Goal: Book appointment/travel/reservation

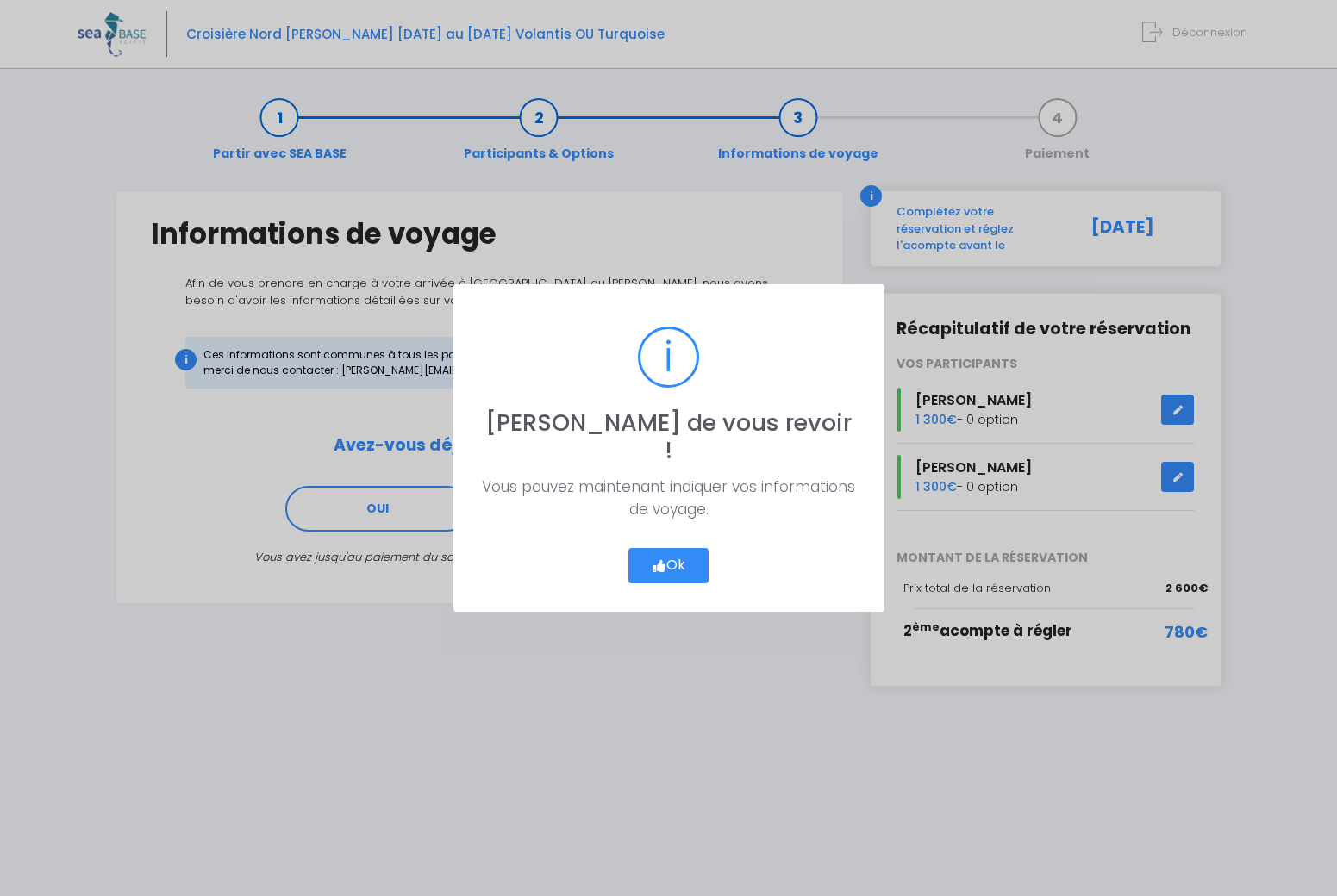
click at [667, 555] on button "Ok" at bounding box center [668, 566] width 81 height 36
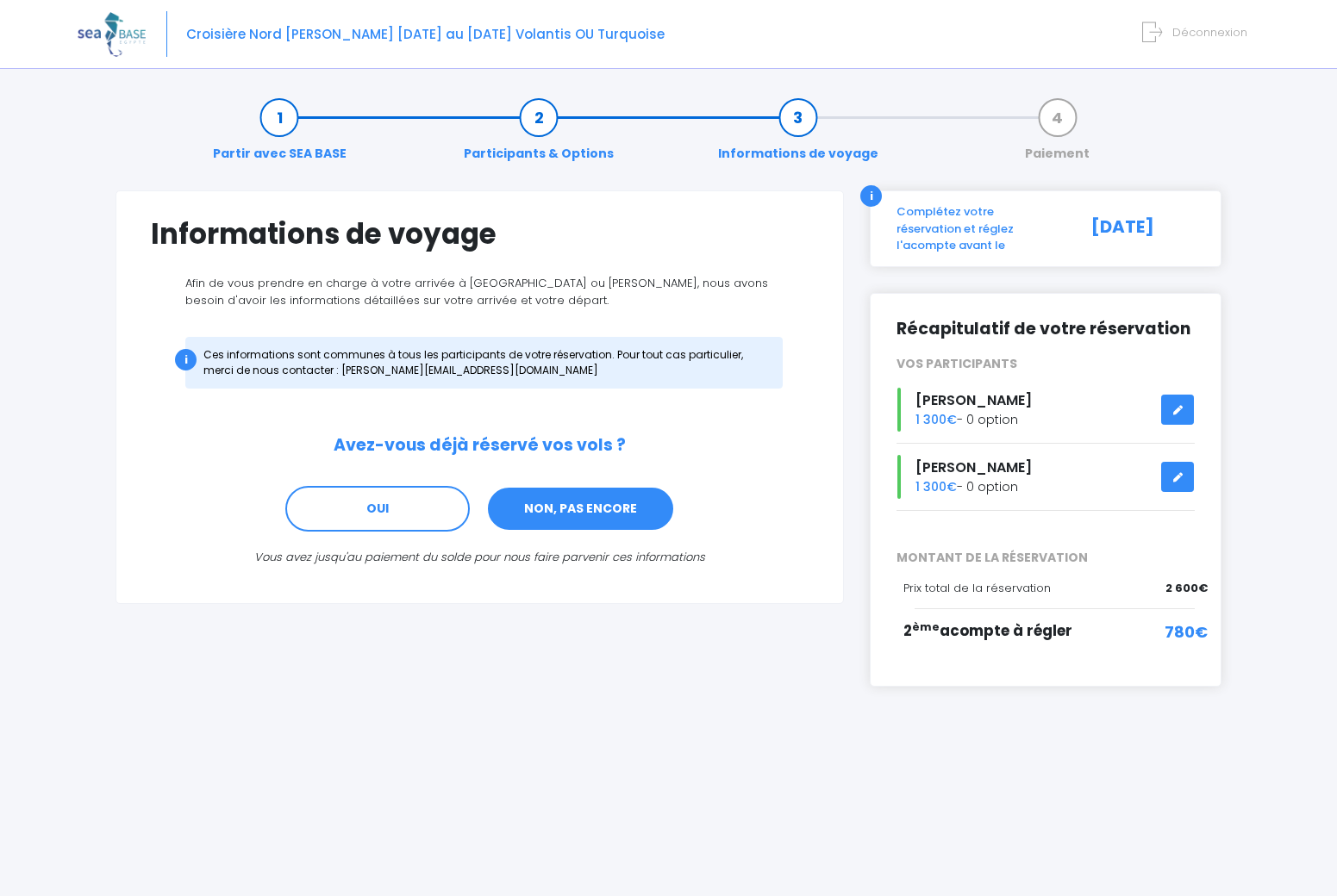
click at [565, 519] on link "NON, PAS ENCORE" at bounding box center [581, 510] width 188 height 47
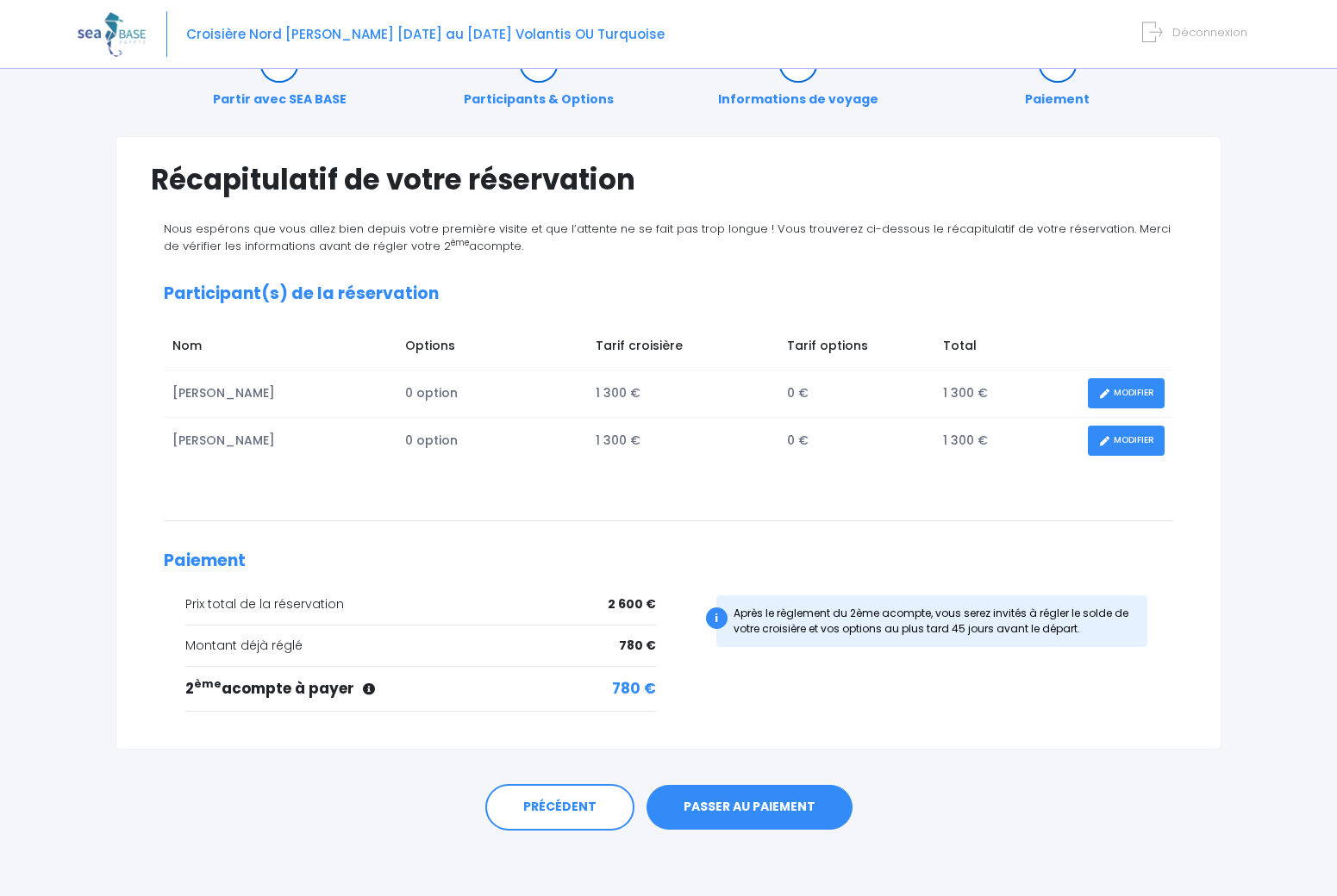
scroll to position [53, 0]
click at [737, 798] on link "PASSER AU PAIEMENT" at bounding box center [750, 809] width 206 height 45
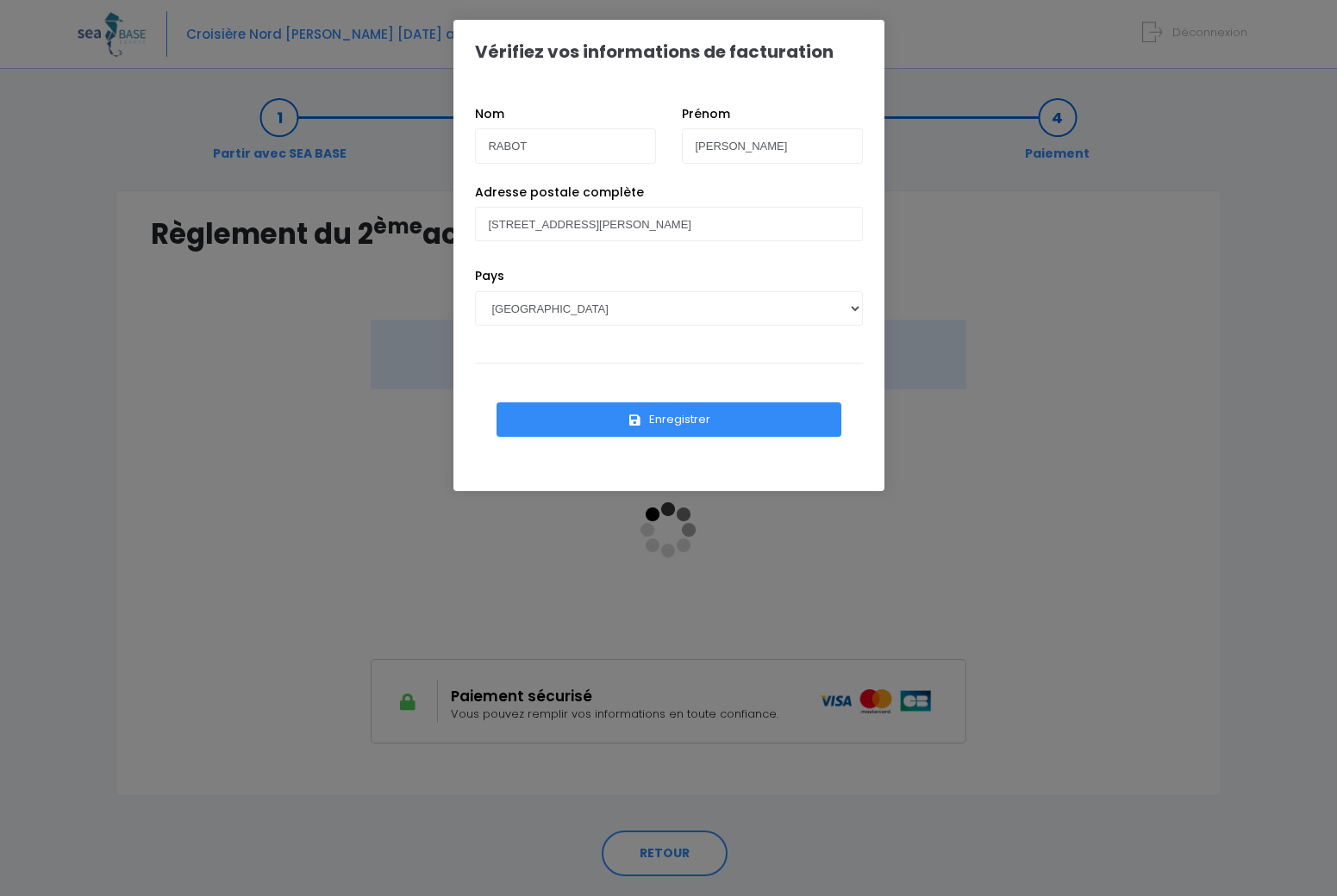
click at [686, 419] on button "Enregistrer" at bounding box center [668, 420] width 345 height 35
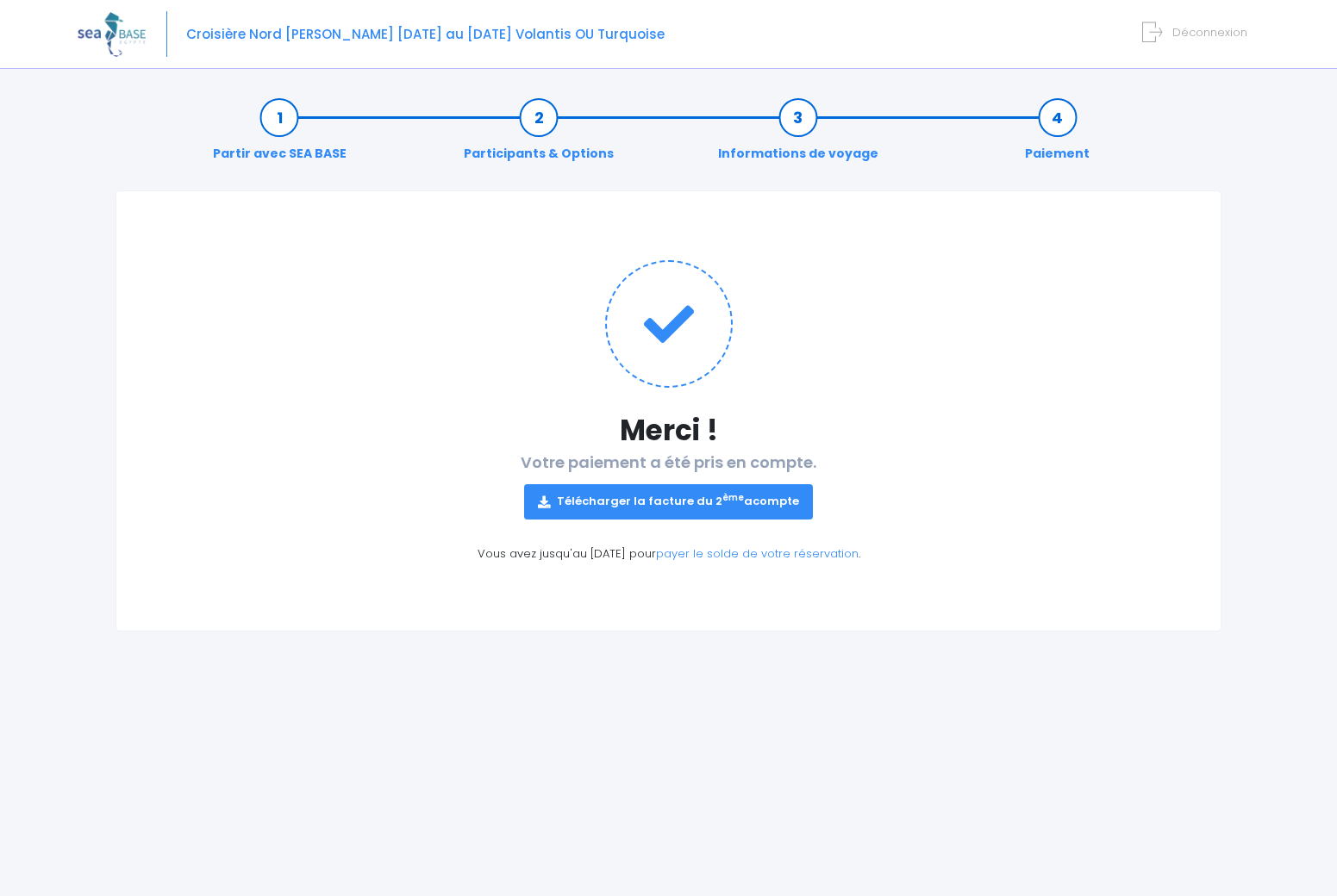
click at [685, 502] on link "Télécharger la facture du 2 ème acompte" at bounding box center [668, 502] width 288 height 35
